Goal: Transaction & Acquisition: Book appointment/travel/reservation

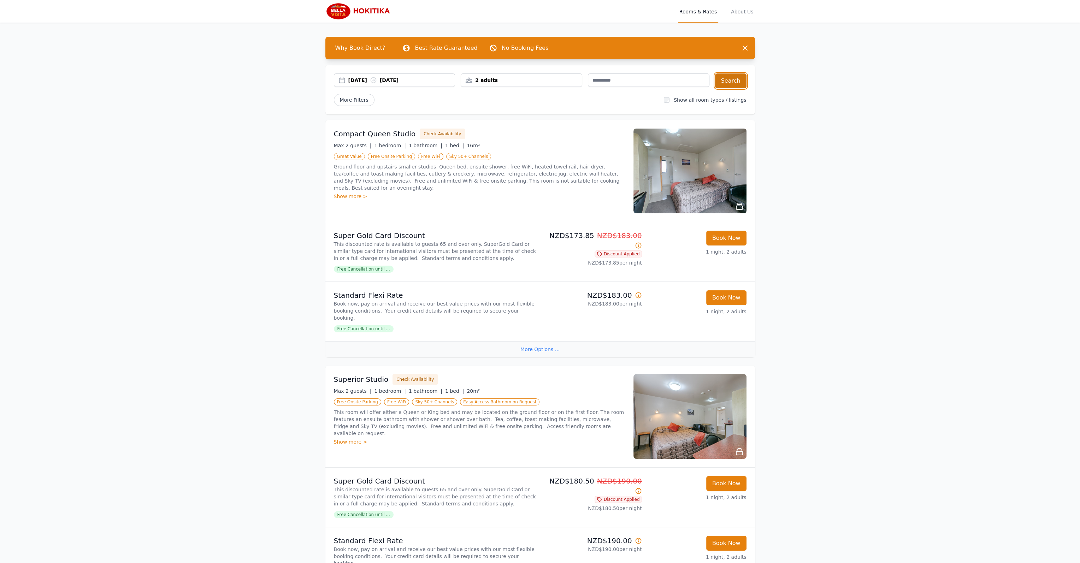
click at [737, 82] on button "Search" at bounding box center [730, 80] width 31 height 15
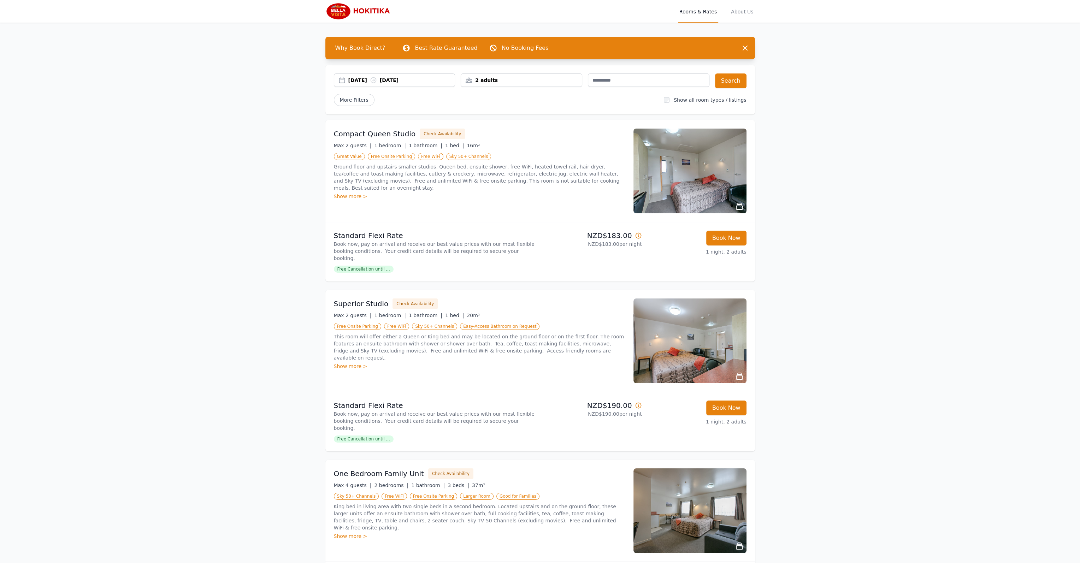
click at [370, 48] on span "Why Book Direct?" at bounding box center [360, 48] width 61 height 14
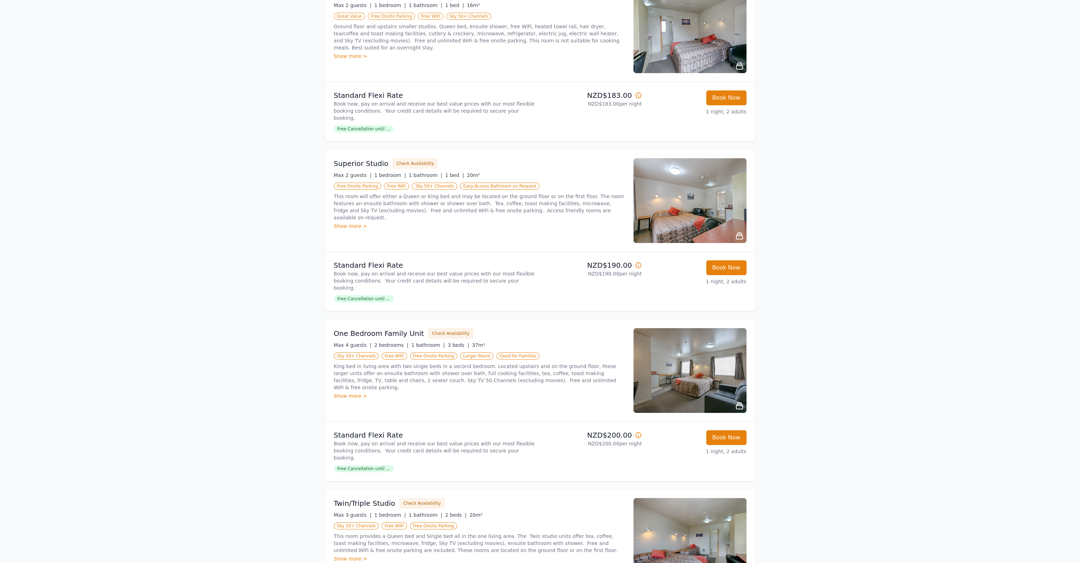
scroll to position [141, 0]
drag, startPoint x: 335, startPoint y: 318, endPoint x: 416, endPoint y: 317, distance: 82.0
click at [416, 327] on div "One Bedroom Family Unit Check Availability" at bounding box center [479, 332] width 291 height 11
copy h3 "One Bedroom Family Unit"
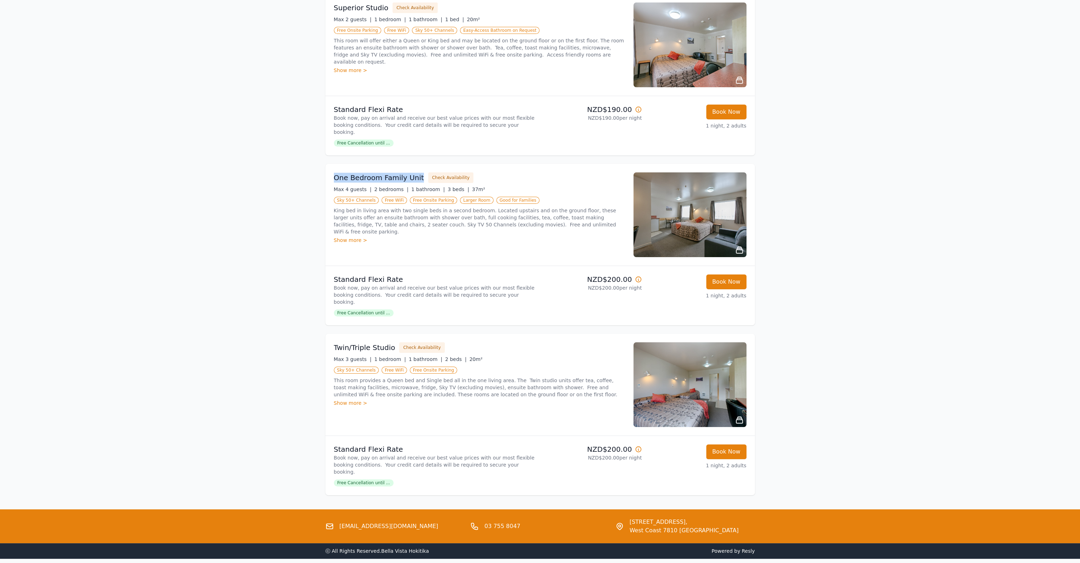
scroll to position [297, 0]
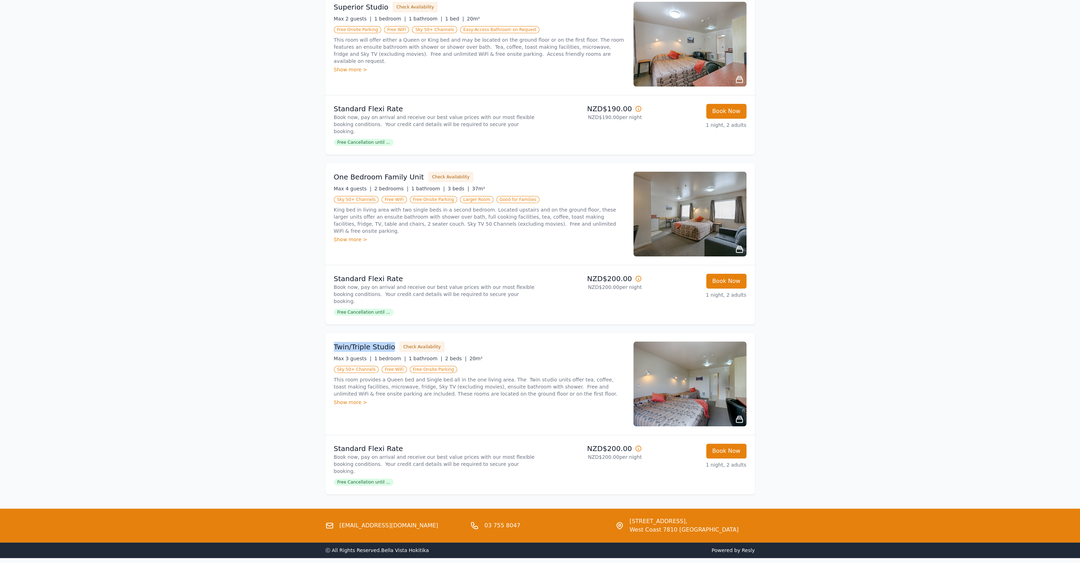
drag, startPoint x: 333, startPoint y: 324, endPoint x: 390, endPoint y: 324, distance: 56.9
click at [390, 342] on h3 "Twin/Triple Studio" at bounding box center [364, 347] width 61 height 10
copy h3 "Twin/Triple Studio"
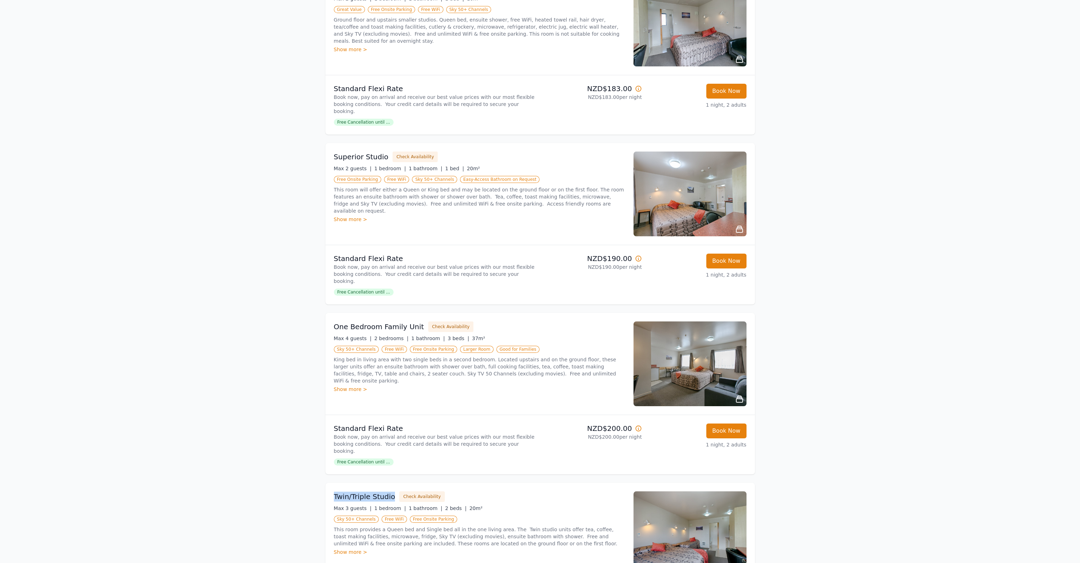
scroll to position [120, 0]
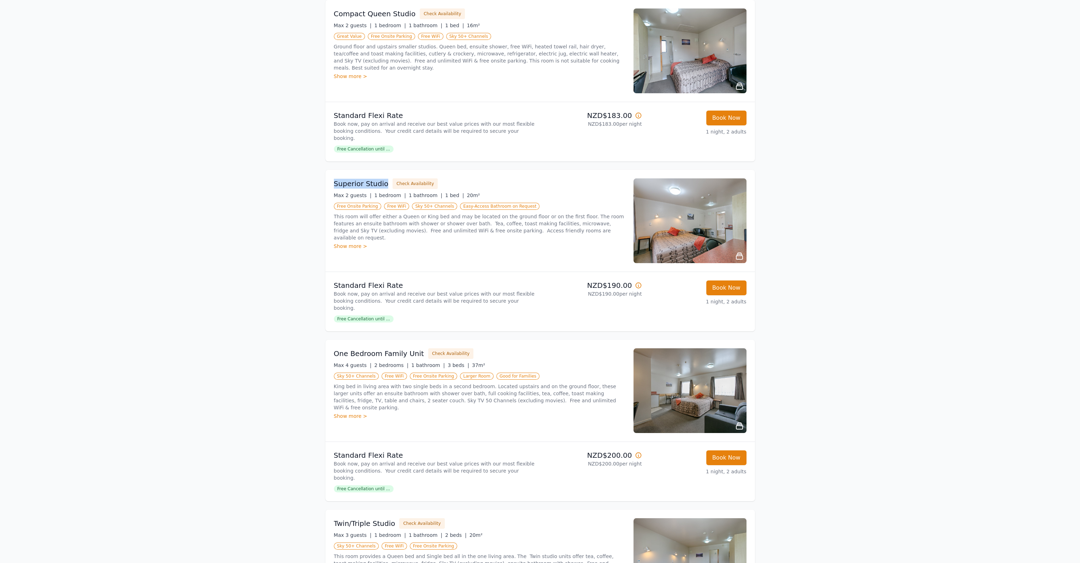
drag, startPoint x: 383, startPoint y: 176, endPoint x: 332, endPoint y: 176, distance: 50.2
click at [332, 176] on div "Superior Studio Check Availability Max 2 guests | 1 bedroom | 1 bathroom | 1 be…" at bounding box center [540, 221] width 430 height 102
copy h3 "Superior Studio"
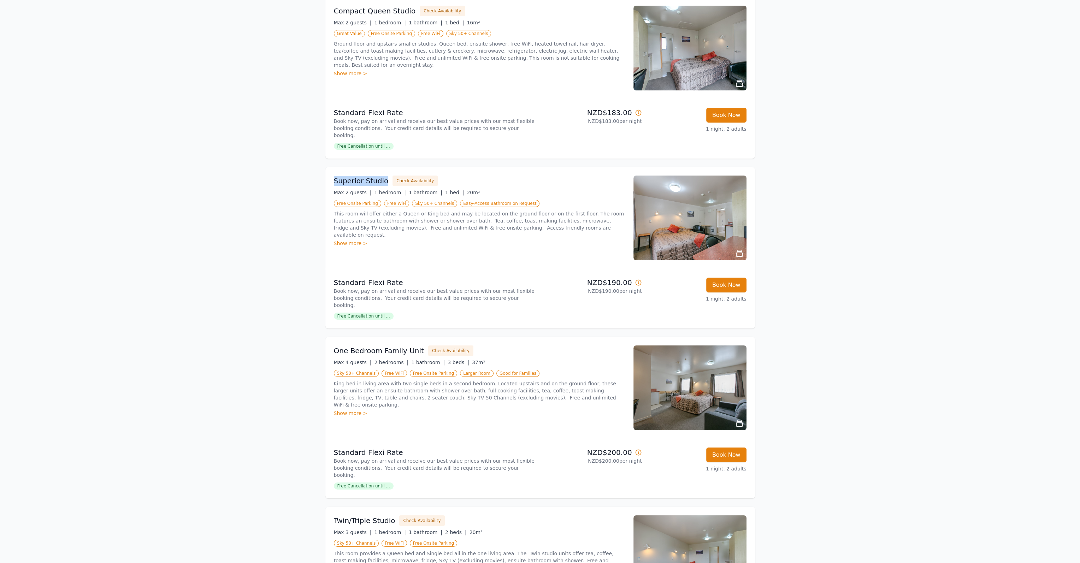
scroll to position [155, 0]
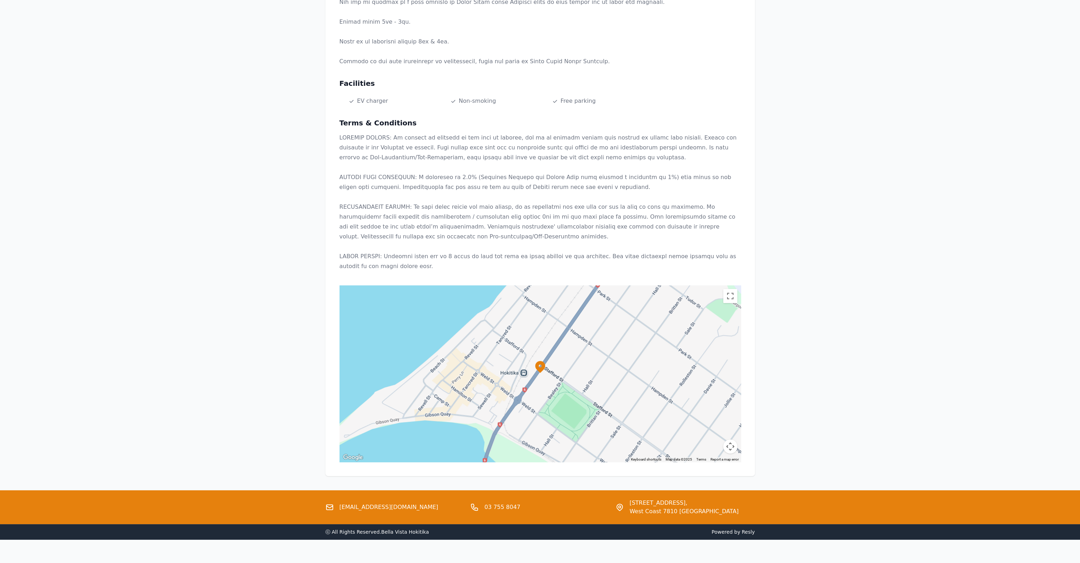
scroll to position [374, 0]
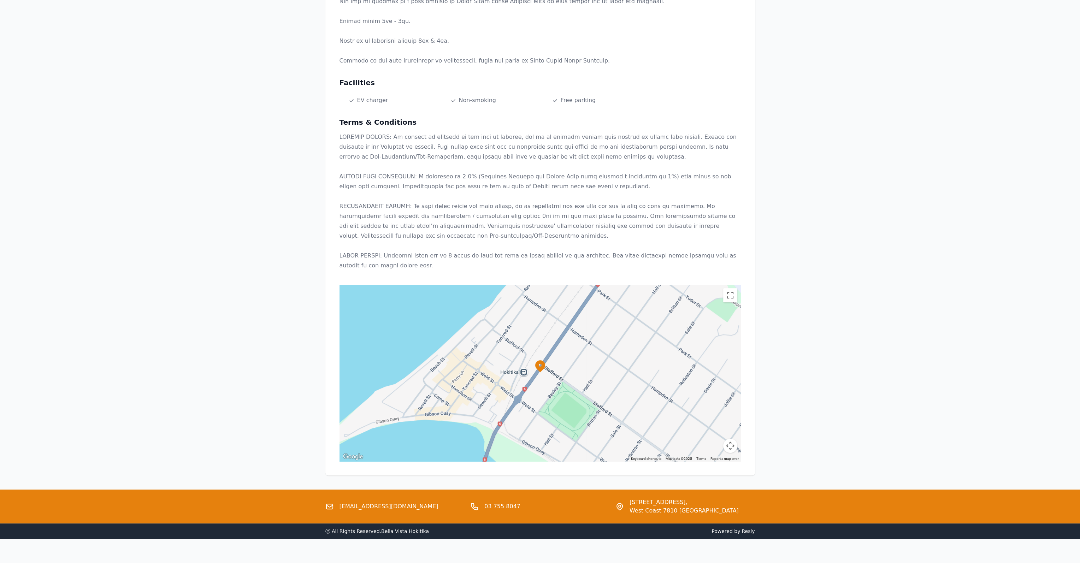
click at [365, 502] on link "[EMAIL_ADDRESS][DOMAIN_NAME]" at bounding box center [388, 506] width 99 height 8
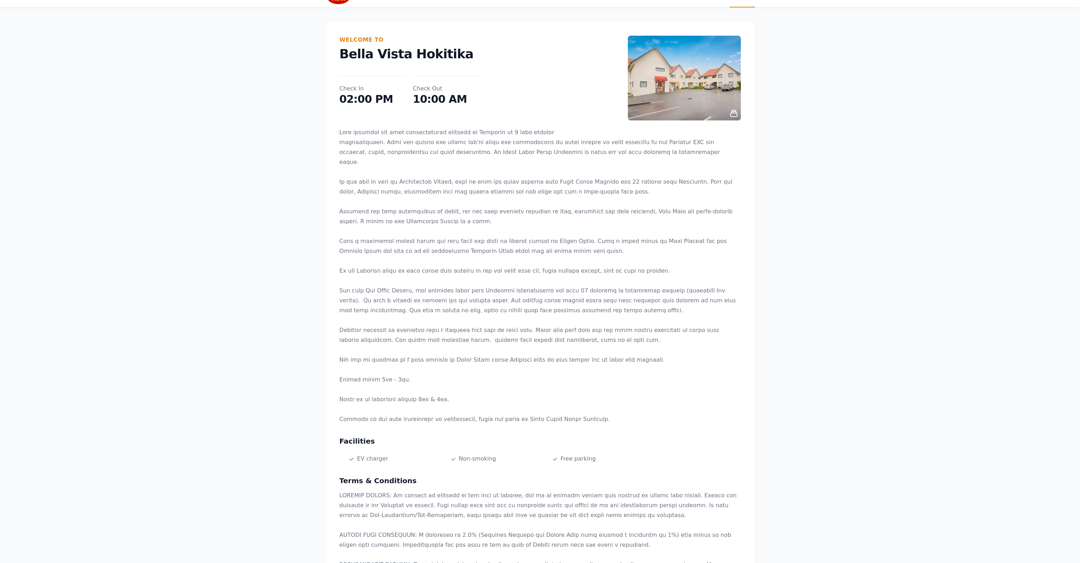
scroll to position [0, 0]
